Goal: Task Accomplishment & Management: Use online tool/utility

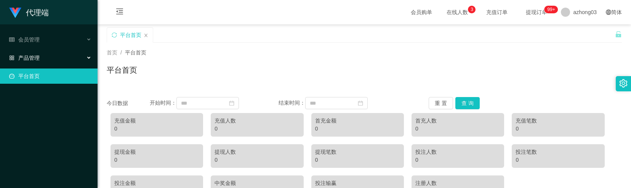
click at [29, 52] on div "产品管理" at bounding box center [49, 57] width 98 height 15
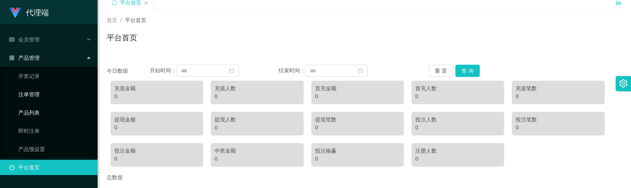
scroll to position [51, 0]
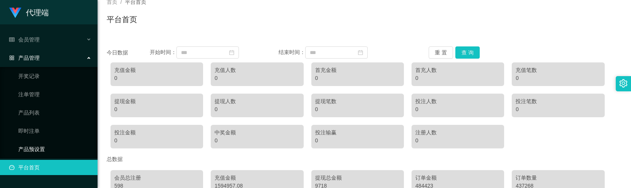
click at [31, 142] on link "产品预设置" at bounding box center [54, 149] width 73 height 15
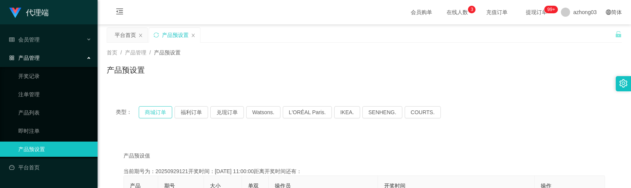
click at [154, 112] on button "商城订单" at bounding box center [156, 112] width 34 height 12
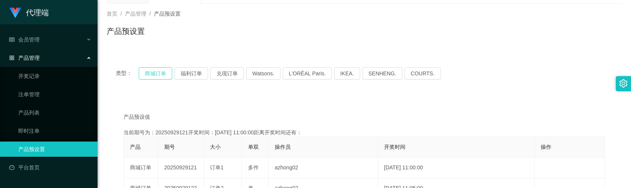
scroll to position [51, 0]
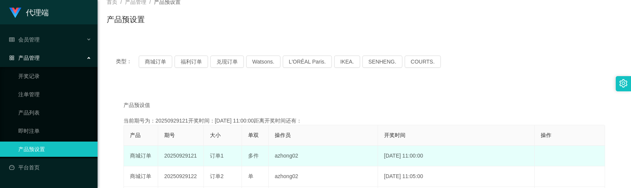
click at [178, 159] on td "20250929121" at bounding box center [181, 156] width 46 height 21
click at [176, 159] on td "20250929121" at bounding box center [181, 156] width 46 height 21
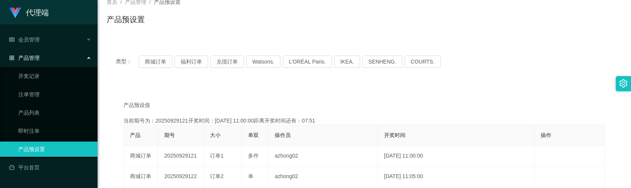
copy td "20250929121"
click at [153, 60] on button "商城订单" at bounding box center [156, 62] width 34 height 12
click at [48, 41] on div "会员管理" at bounding box center [49, 39] width 98 height 15
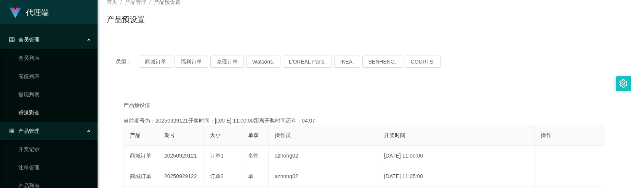
click at [34, 114] on link "赠送彩金" at bounding box center [54, 112] width 73 height 15
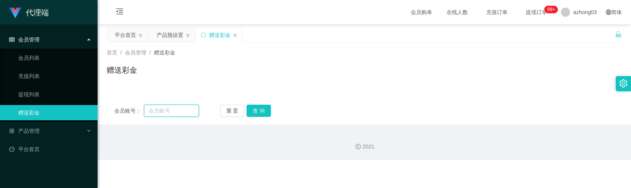
click at [154, 113] on input "text" at bounding box center [171, 111] width 55 height 12
paste input "ckkk"
type input "ckkk"
click at [267, 112] on button "查 询" at bounding box center [259, 111] width 24 height 12
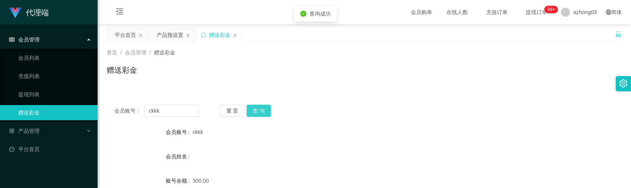
scroll to position [51, 0]
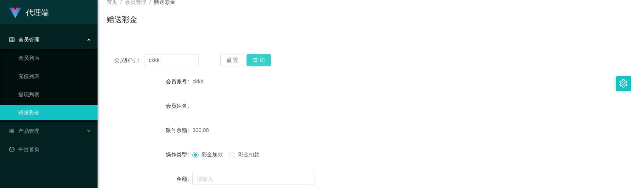
click at [265, 54] on button "查 询" at bounding box center [259, 60] width 24 height 12
click at [261, 59] on button "查 询" at bounding box center [259, 60] width 24 height 12
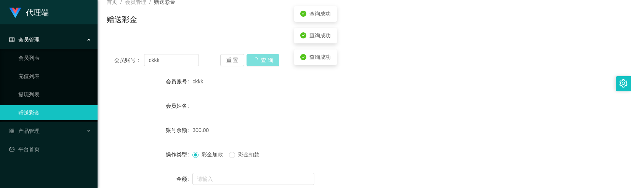
click at [261, 59] on button "查 询" at bounding box center [263, 60] width 33 height 12
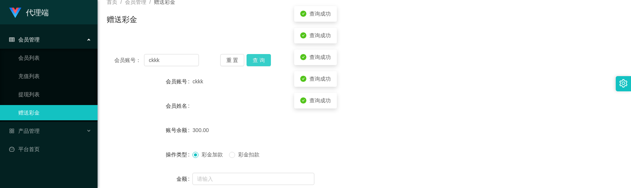
click at [261, 59] on button "查 询" at bounding box center [259, 60] width 24 height 12
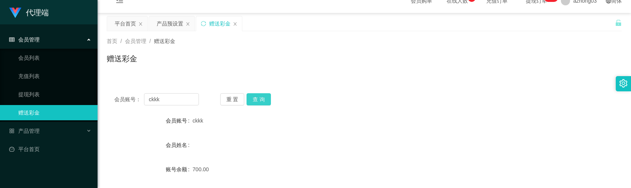
scroll to position [0, 0]
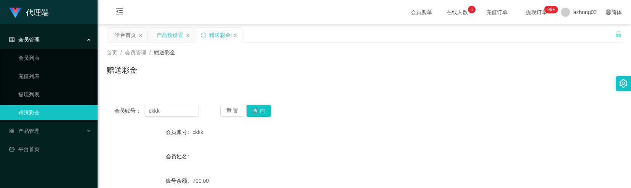
click at [162, 34] on div "产品预设置" at bounding box center [170, 35] width 27 height 14
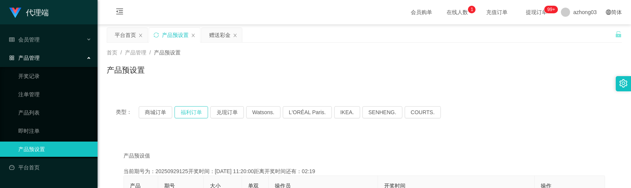
click at [186, 112] on button "福利订单" at bounding box center [192, 112] width 34 height 12
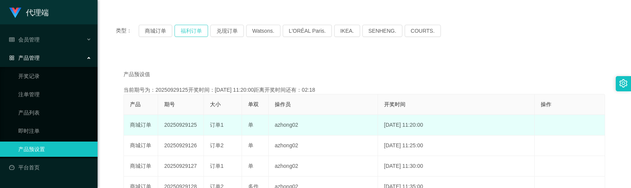
scroll to position [101, 0]
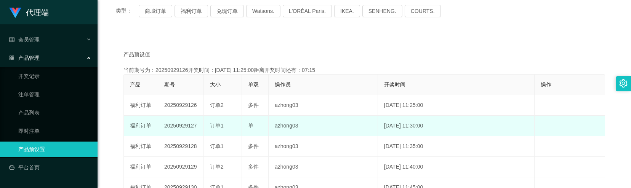
click at [184, 125] on td "20250929127" at bounding box center [181, 126] width 46 height 21
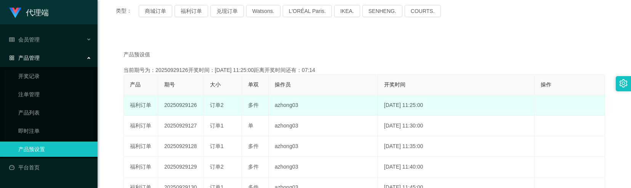
click at [188, 107] on td "20250929126" at bounding box center [181, 105] width 46 height 21
click at [188, 106] on td "20250929126" at bounding box center [181, 105] width 46 height 21
copy td "20250929126"
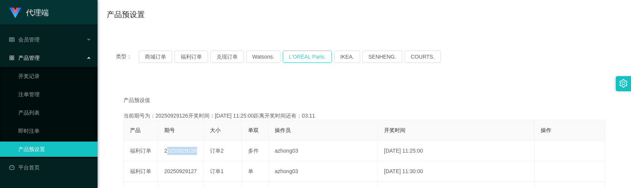
scroll to position [0, 0]
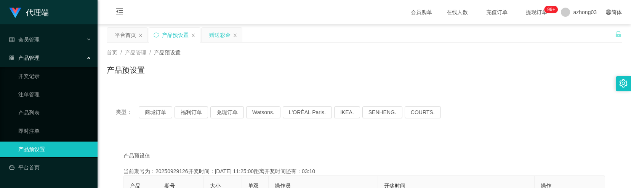
click at [205, 35] on div "赠送彩金" at bounding box center [222, 35] width 40 height 14
click at [217, 39] on div "赠送彩金" at bounding box center [219, 35] width 21 height 14
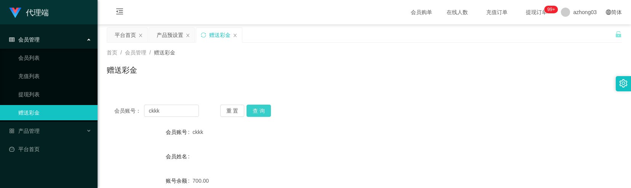
click at [252, 108] on button "查 询" at bounding box center [259, 111] width 24 height 12
click at [260, 111] on button "查 询" at bounding box center [259, 111] width 24 height 12
